Goal: Transaction & Acquisition: Subscribe to service/newsletter

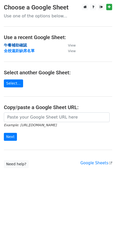
click at [17, 43] on strong "午餐補助確認" at bounding box center [15, 45] width 23 height 5
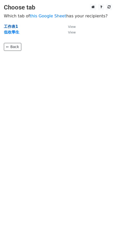
click at [14, 26] on strong "工作表1" at bounding box center [11, 26] width 14 height 5
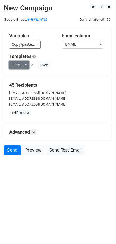
click at [24, 64] on link "Load..." at bounding box center [19, 65] width 20 height 8
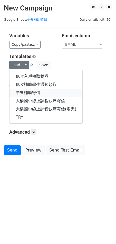
click at [39, 91] on link "午餐補助寄信" at bounding box center [45, 93] width 73 height 8
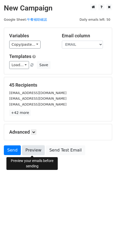
click at [36, 151] on link "Preview" at bounding box center [33, 151] width 23 height 10
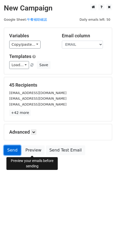
click at [13, 150] on link "Send" at bounding box center [12, 151] width 17 height 10
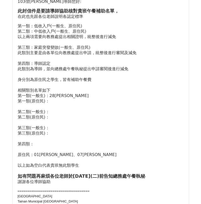
scroll to position [358, 0]
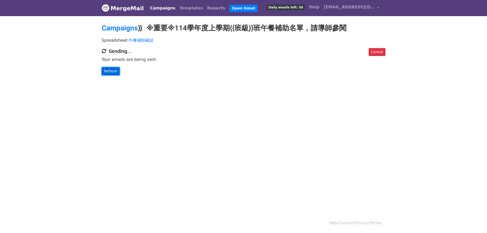
click at [104, 74] on link "Refresh" at bounding box center [111, 71] width 18 height 8
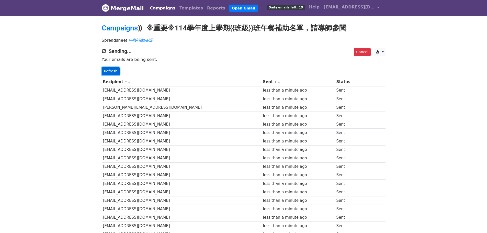
click at [106, 68] on link "Refresh" at bounding box center [111, 71] width 18 height 8
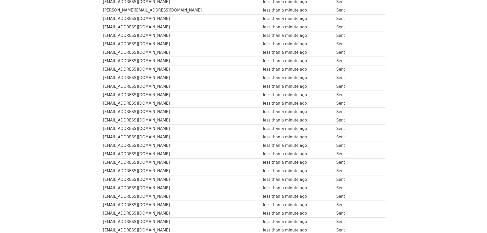
scroll to position [49, 0]
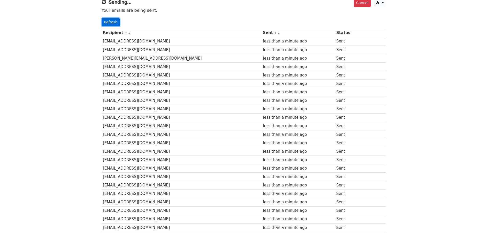
click at [113, 18] on link "Refresh" at bounding box center [111, 22] width 18 height 8
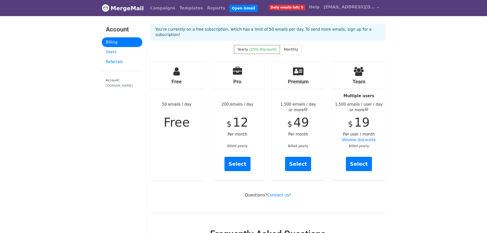
click at [292, 8] on span "Daily emails left: 5" at bounding box center [287, 8] width 36 height 6
click at [341, 8] on span "[EMAIL_ADDRESS][DOMAIN_NAME]" at bounding box center [349, 7] width 51 height 6
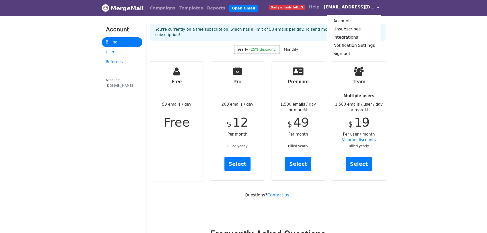
click at [341, 8] on span "[EMAIL_ADDRESS][DOMAIN_NAME]" at bounding box center [349, 7] width 51 height 6
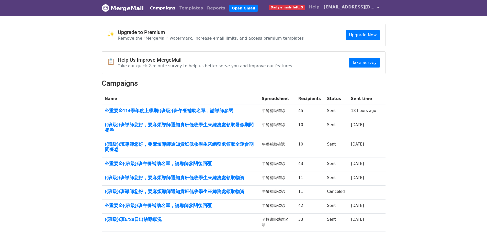
click at [373, 8] on span "[EMAIL_ADDRESS][DOMAIN_NAME]" at bounding box center [349, 7] width 51 height 6
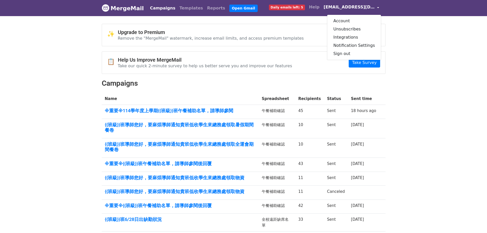
click at [373, 8] on span "[EMAIL_ADDRESS][DOMAIN_NAME]" at bounding box center [349, 7] width 51 height 6
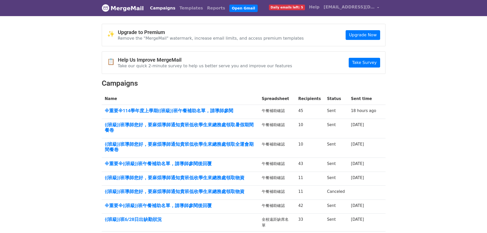
click at [419, 35] on body "MergeMail Campaigns Templates Reports Open Gmail Daily emails left: 5 Help chan…" at bounding box center [243, 150] width 487 height 301
click at [293, 9] on span "Daily emails left: 5" at bounding box center [287, 8] width 36 height 6
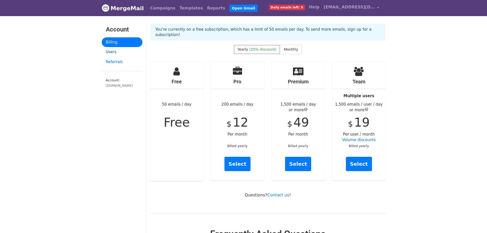
click at [115, 51] on link "Users" at bounding box center [122, 52] width 41 height 10
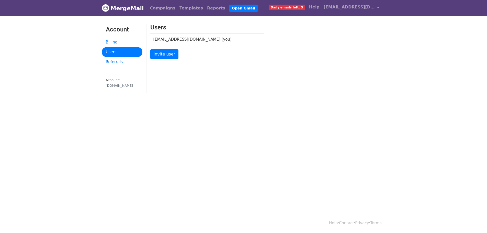
click at [116, 61] on link "Referrals" at bounding box center [122, 62] width 41 height 10
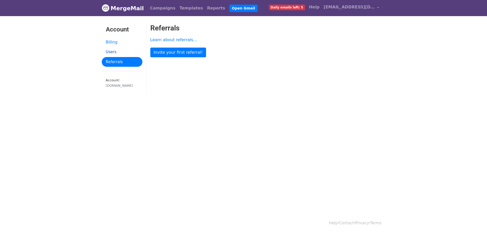
click at [111, 52] on link "Users" at bounding box center [122, 52] width 41 height 10
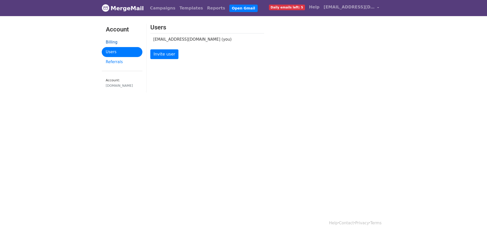
click at [112, 42] on link "Billing" at bounding box center [122, 42] width 41 height 10
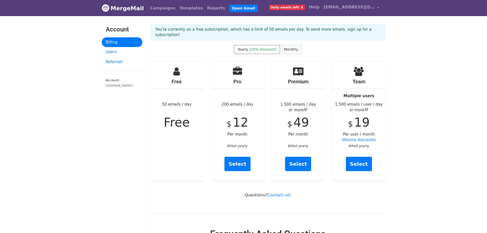
click at [291, 47] on span "Monthly" at bounding box center [291, 49] width 14 height 4
click at [259, 47] on span "(25% discount)" at bounding box center [262, 49] width 27 height 4
click at [292, 47] on span "Monthly" at bounding box center [291, 49] width 14 height 4
click at [262, 47] on span "(25% discount)" at bounding box center [262, 49] width 27 height 4
click at [291, 47] on span "Monthly" at bounding box center [291, 49] width 14 height 4
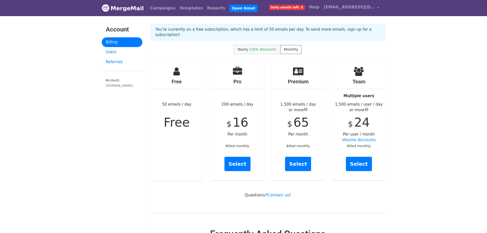
click at [262, 47] on span "(25% discount)" at bounding box center [262, 49] width 27 height 4
click at [291, 47] on span "Monthly" at bounding box center [291, 49] width 14 height 4
click at [251, 47] on span "(25% discount)" at bounding box center [262, 49] width 27 height 4
click at [124, 53] on link "Users" at bounding box center [122, 52] width 41 height 10
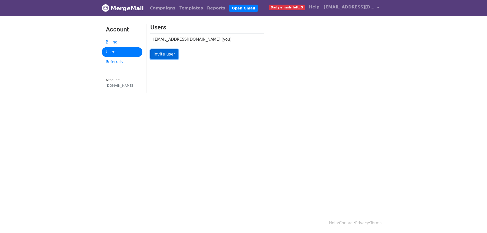
click at [166, 56] on link "Invite user" at bounding box center [164, 54] width 28 height 10
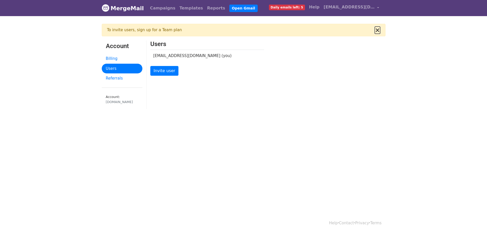
click at [380, 29] on button "×" at bounding box center [377, 30] width 5 height 6
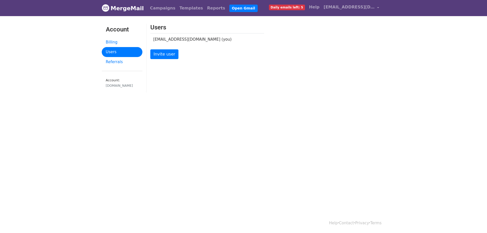
click at [124, 7] on link "MergeMail" at bounding box center [123, 8] width 42 height 11
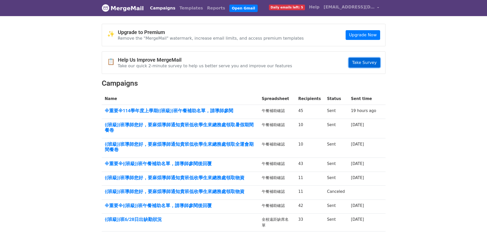
click at [367, 64] on link "Take Survey" at bounding box center [364, 63] width 31 height 10
click at [352, 7] on span "[EMAIL_ADDRESS][DOMAIN_NAME]" at bounding box center [349, 7] width 51 height 6
